Goal: Information Seeking & Learning: Learn about a topic

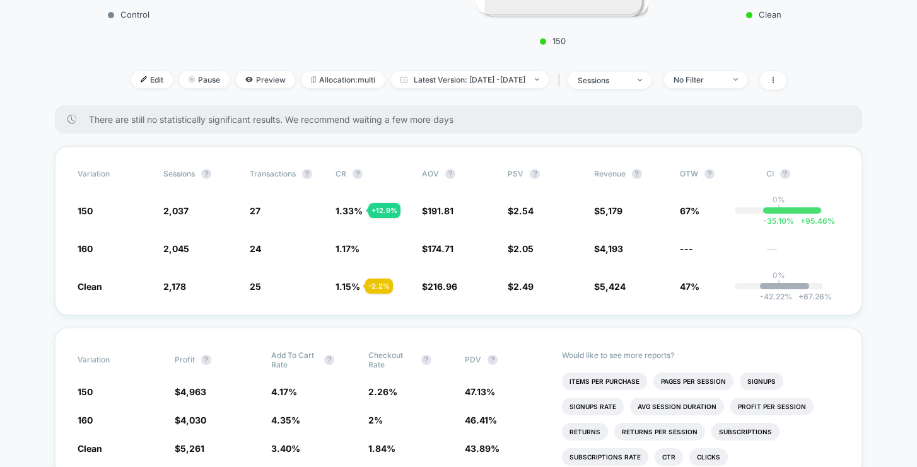
scroll to position [360, 0]
click at [787, 211] on div "-35.10 % + 95.46 %" at bounding box center [792, 210] width 58 height 6
click at [781, 212] on div "-35.10 % + 95.46 %" at bounding box center [792, 210] width 58 height 6
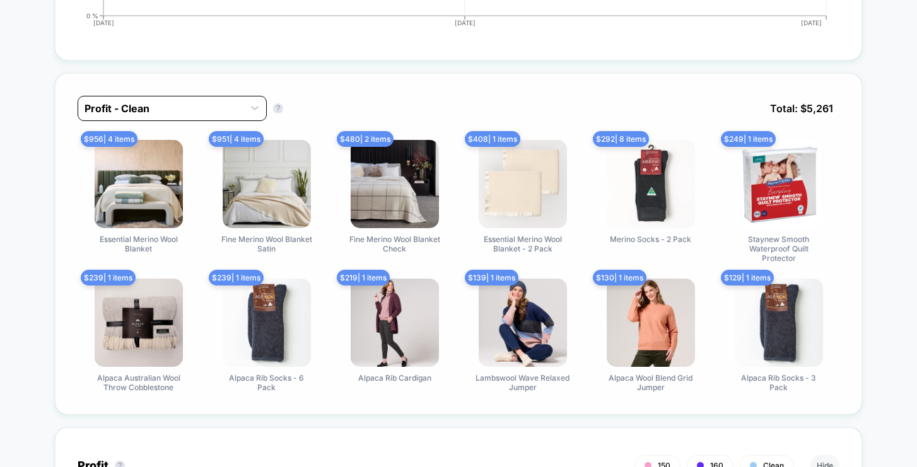
scroll to position [1087, 0]
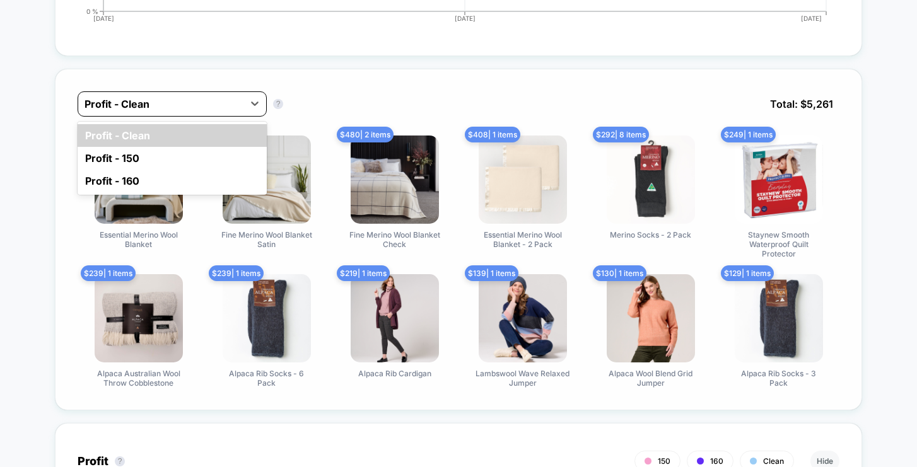
click at [228, 108] on div at bounding box center [161, 104] width 153 height 15
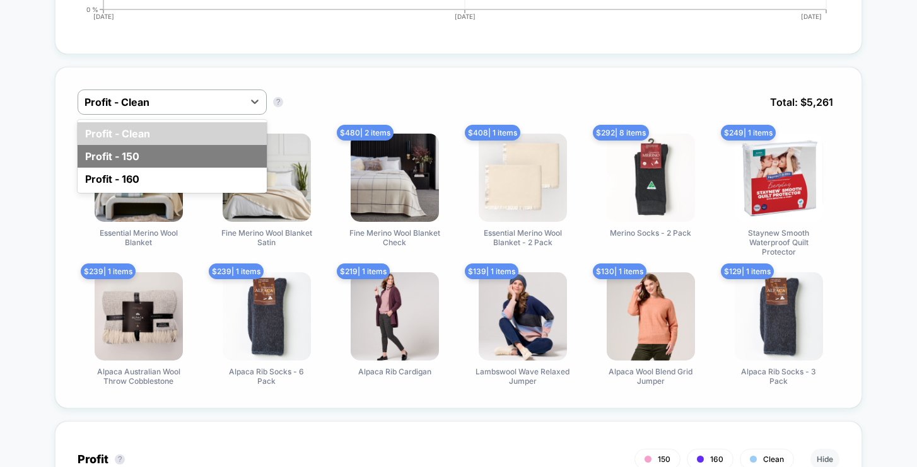
click at [196, 164] on div "Profit - 150" at bounding box center [172, 156] width 189 height 23
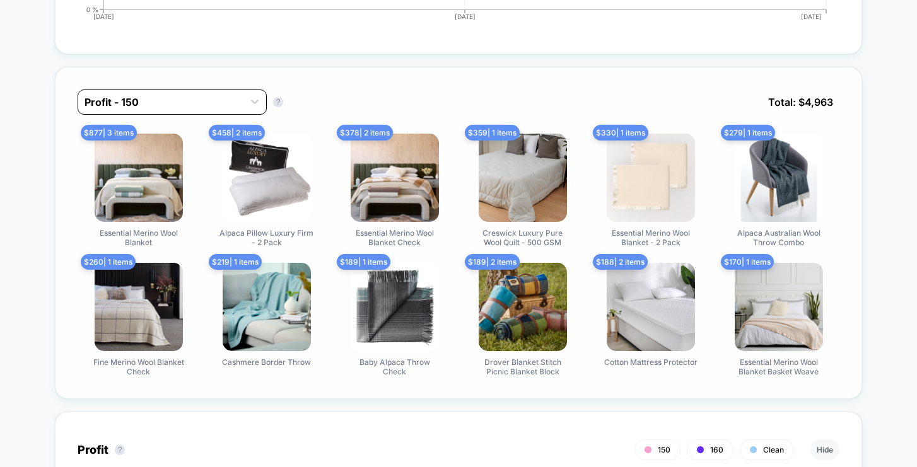
click at [230, 107] on div at bounding box center [161, 102] width 153 height 15
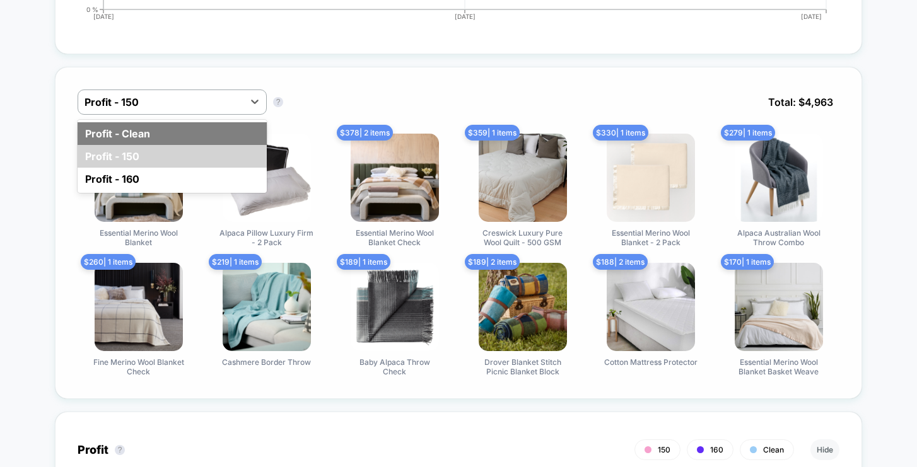
click at [225, 138] on div "Profit - Clean" at bounding box center [172, 133] width 189 height 23
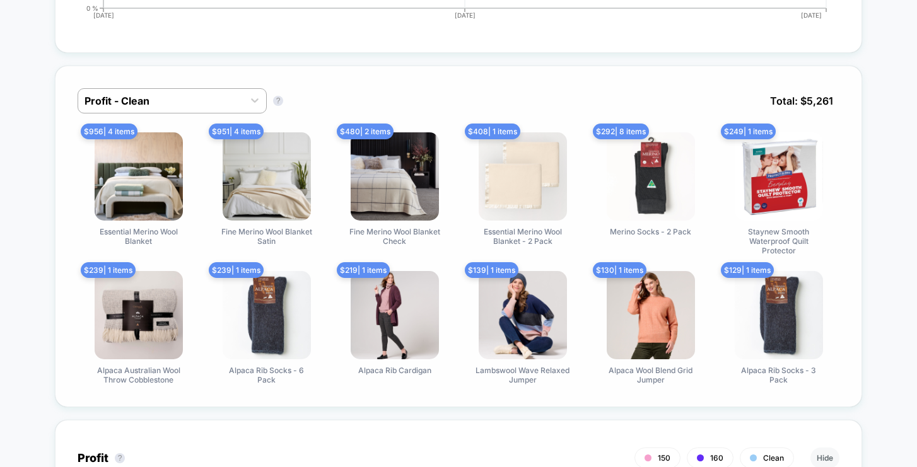
scroll to position [1095, 0]
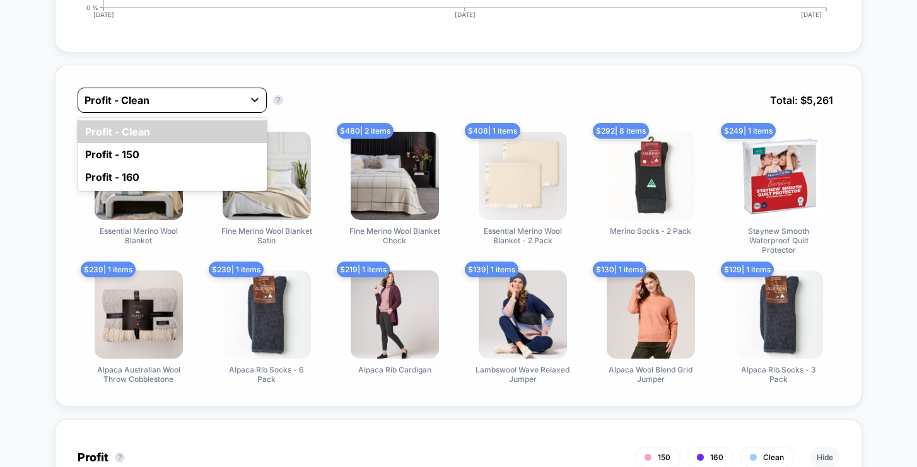
click at [245, 109] on div at bounding box center [255, 99] width 23 height 23
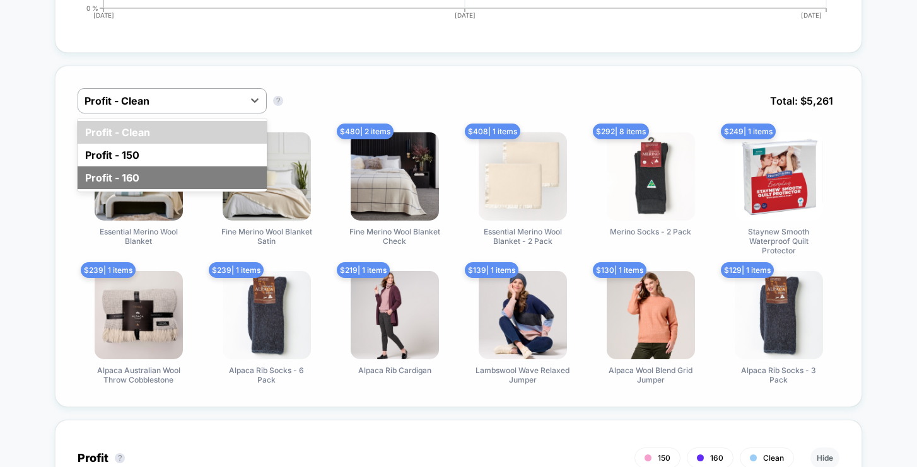
click at [228, 178] on div "Profit - 160" at bounding box center [172, 178] width 189 height 23
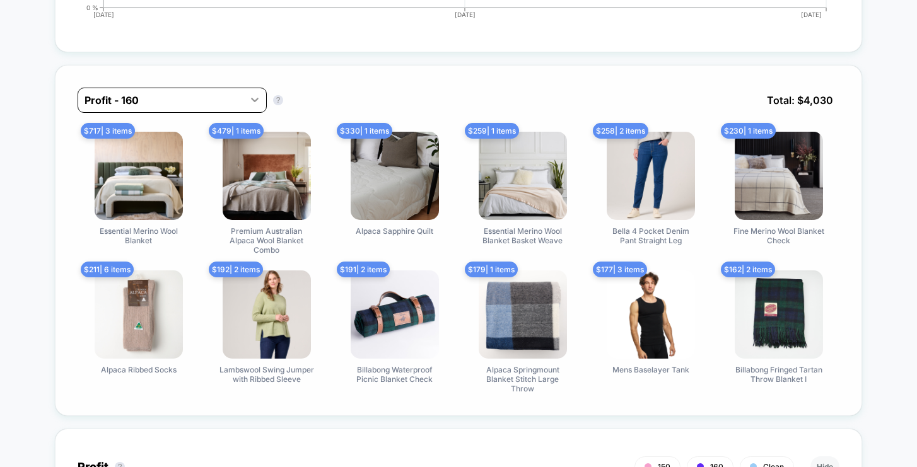
scroll to position [1097, 0]
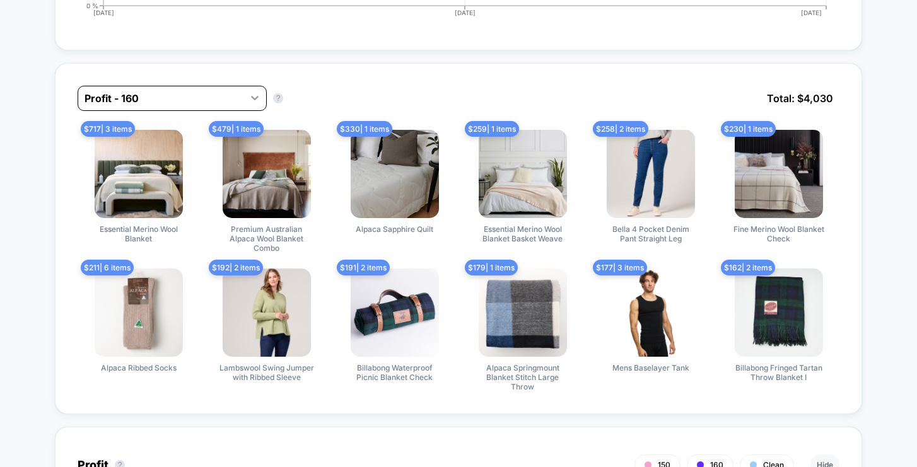
click at [252, 107] on div at bounding box center [255, 97] width 23 height 23
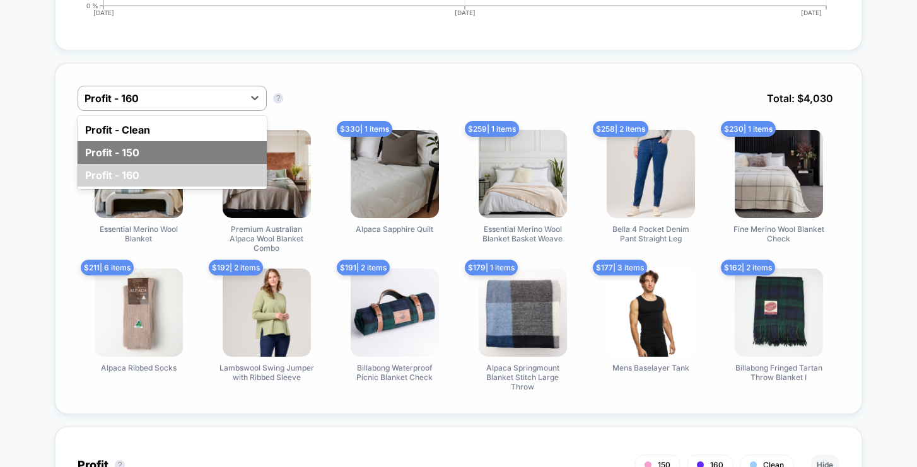
click at [235, 146] on div "Profit - 150" at bounding box center [172, 152] width 189 height 23
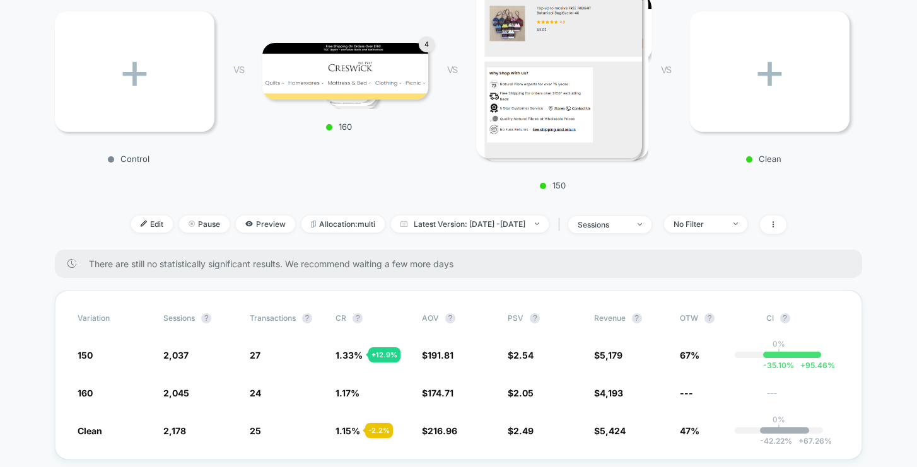
scroll to position [0, 0]
